Goal: Information Seeking & Learning: Learn about a topic

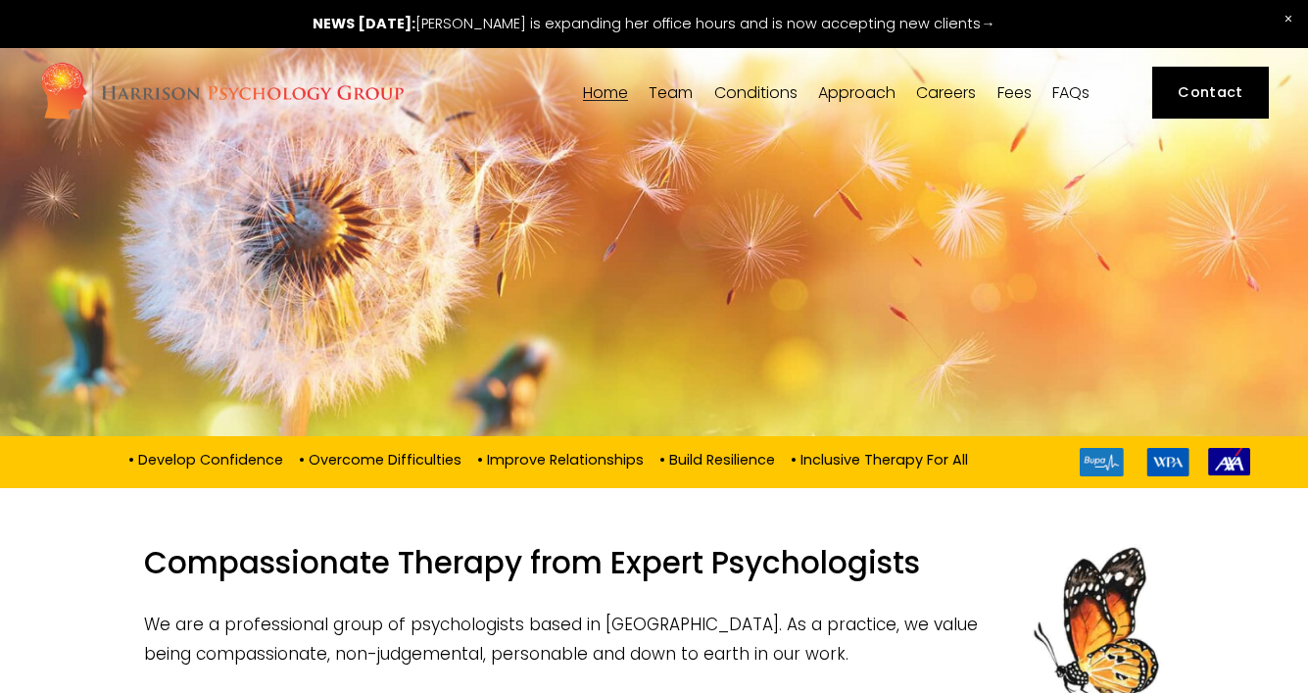
click at [414, 28] on link at bounding box center [654, 24] width 1308 height 48
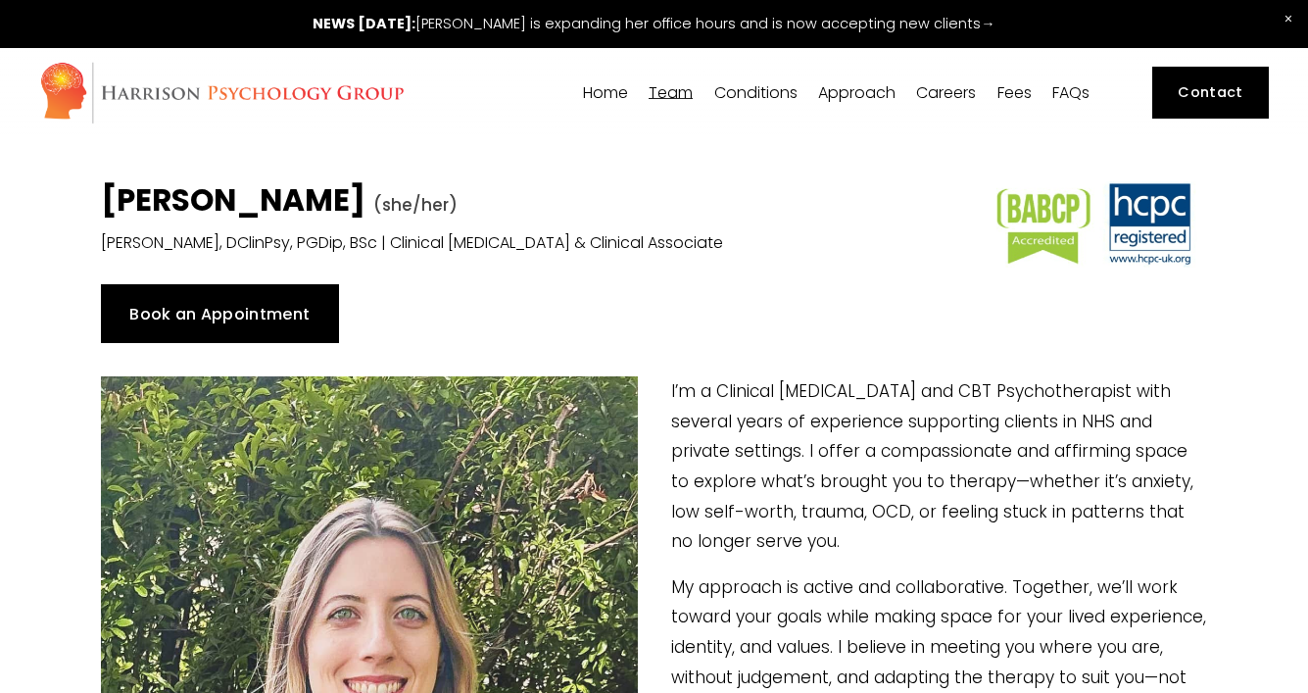
click at [0, 0] on span "[PERSON_NAME]" at bounding box center [0, 0] width 0 height 0
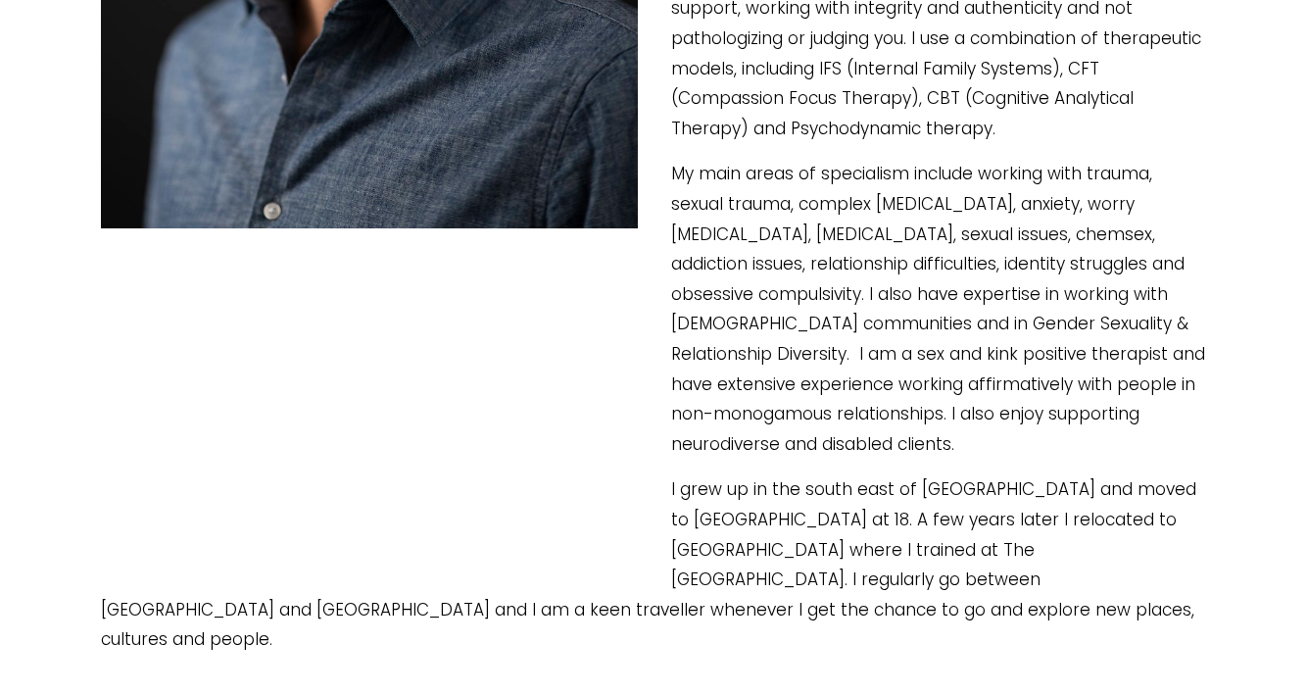
scroll to position [999, 0]
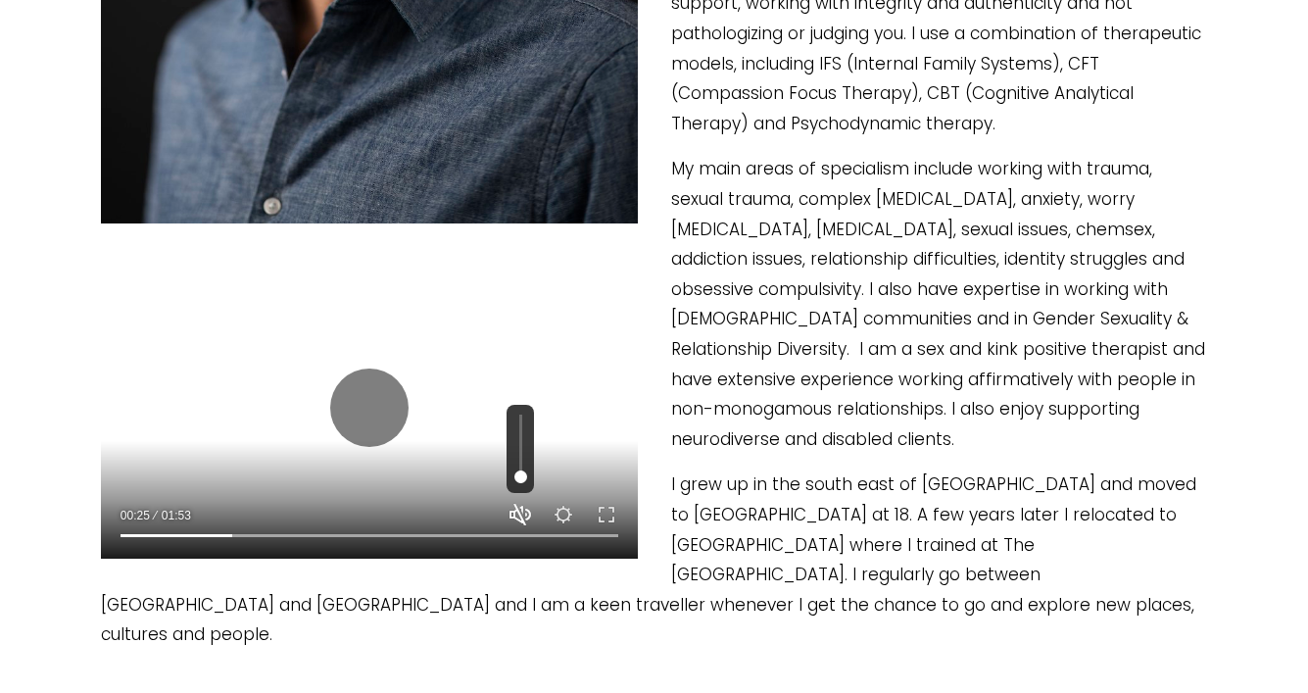
type input "22.72"
click at [520, 516] on button "Unmute Mute" at bounding box center [520, 514] width 24 height 24
type input "1"
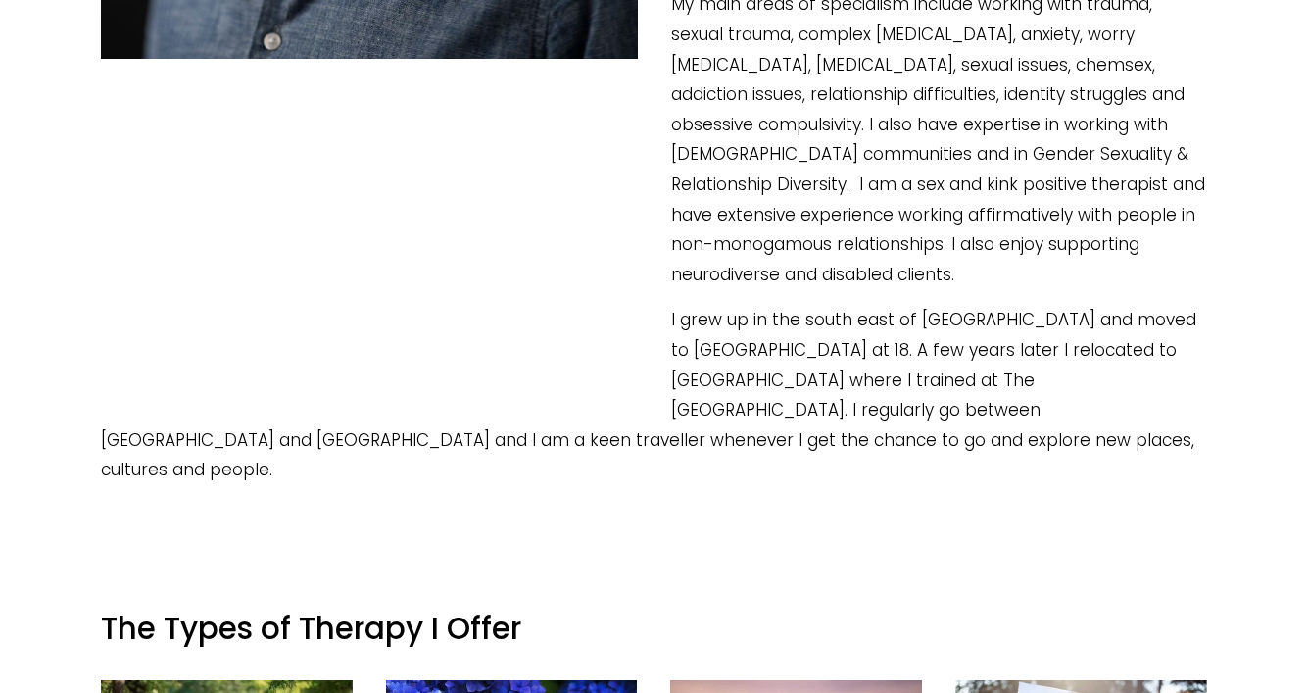
scroll to position [1168, 0]
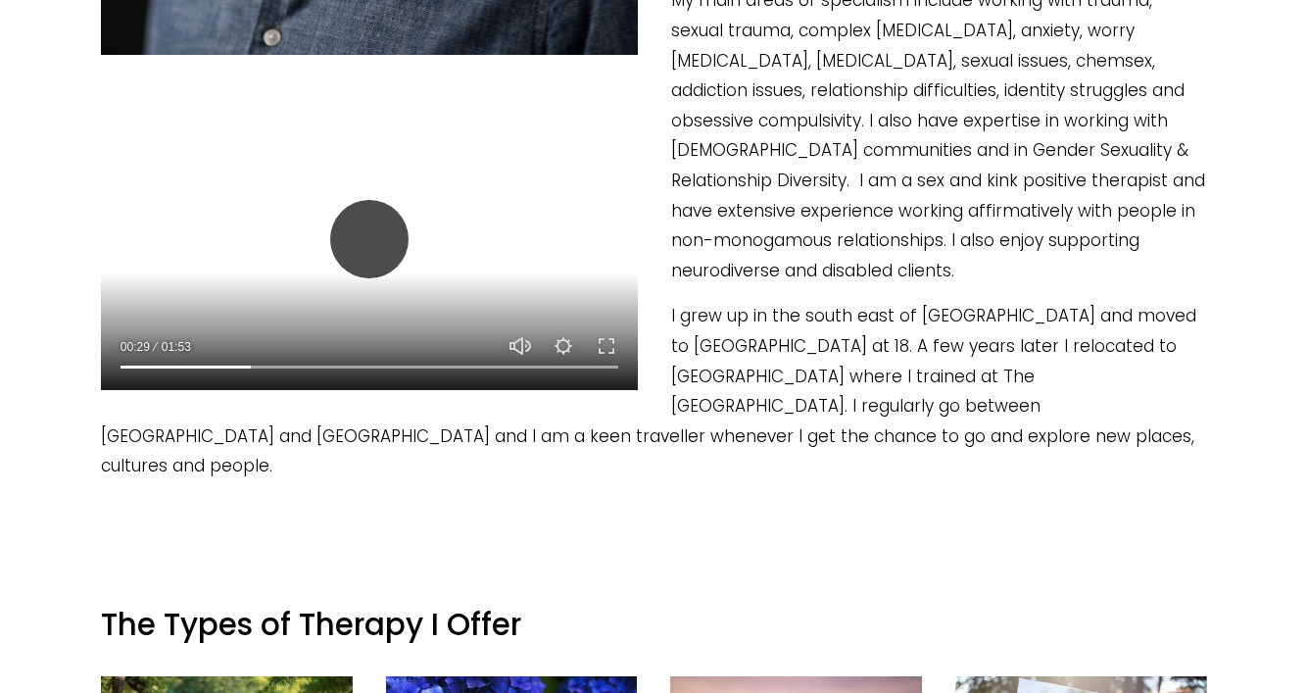
click at [378, 237] on button "Play" at bounding box center [369, 239] width 78 height 78
type input "26.43"
